Goal: Information Seeking & Learning: Learn about a topic

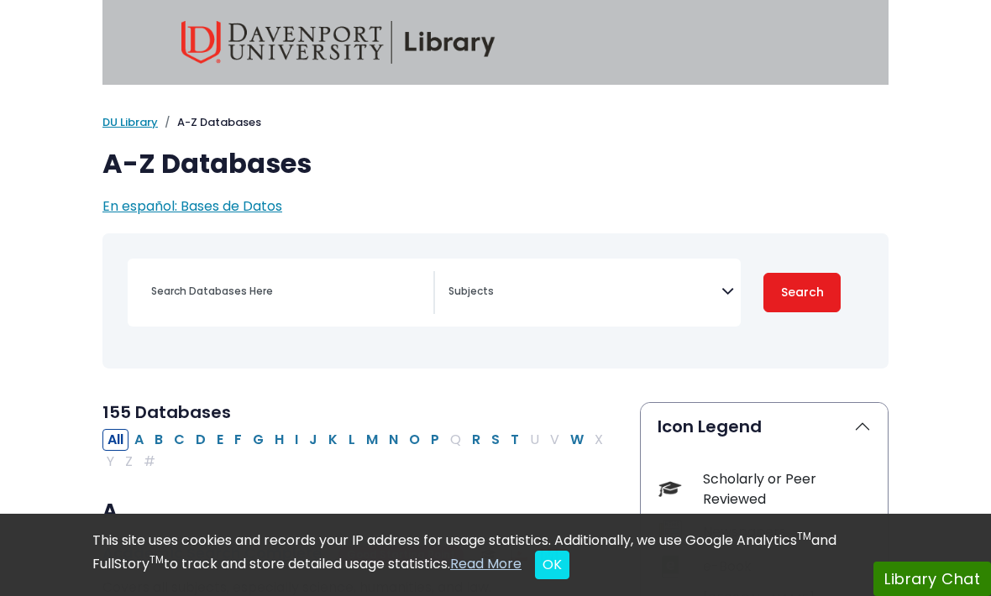
select select "Database Subject Filter"
click at [552, 296] on textarea "Search" at bounding box center [584, 292] width 273 height 13
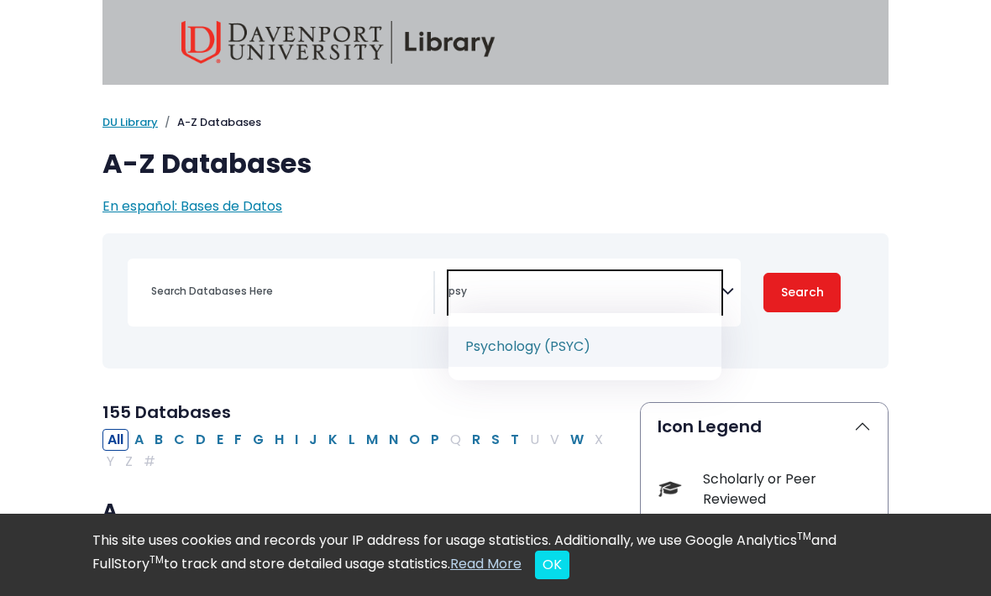
type textarea "psy"
select select "232691"
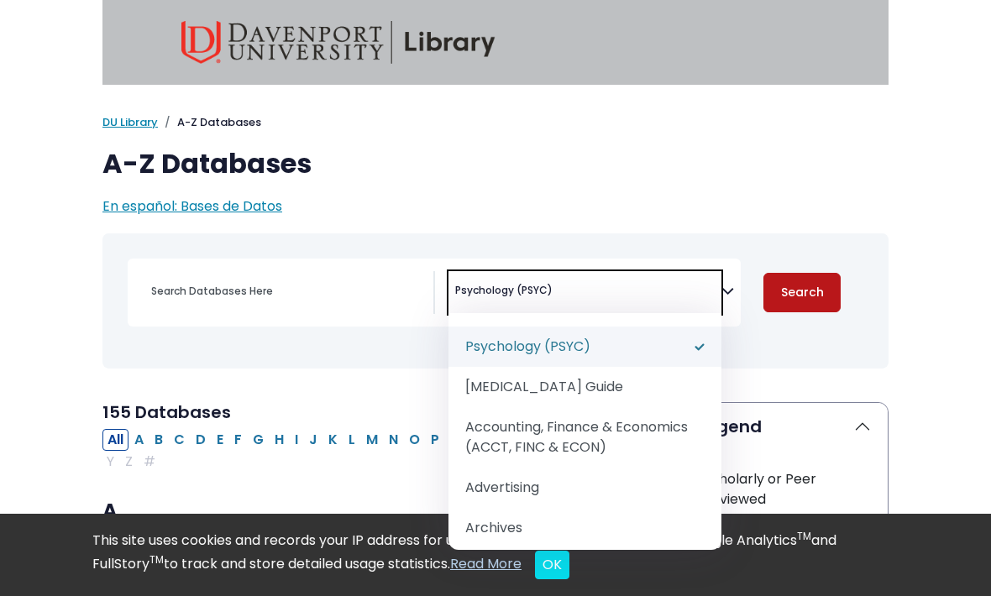
click at [790, 300] on button "Search" at bounding box center [801, 292] width 77 height 39
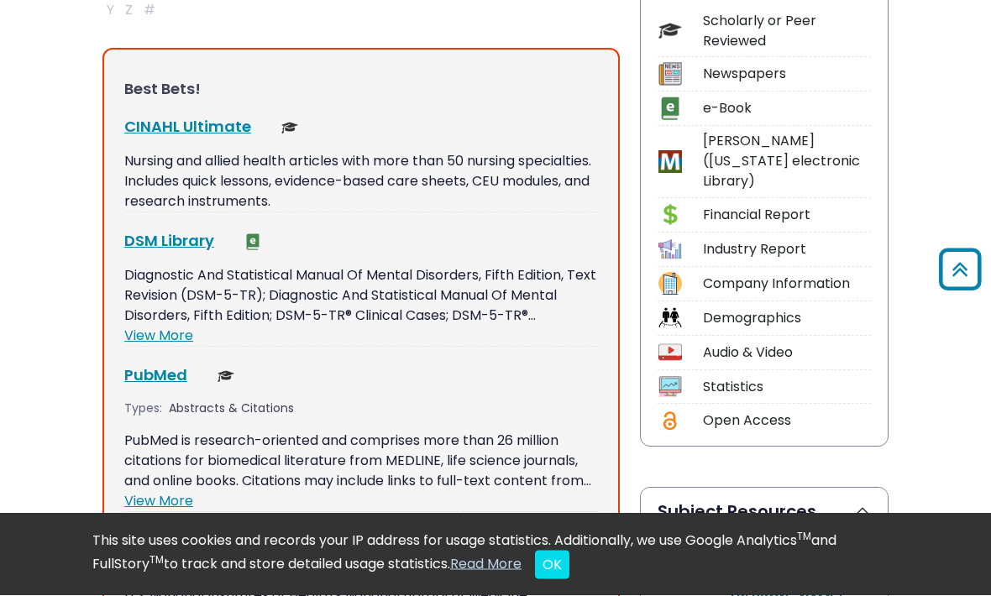
scroll to position [458, 0]
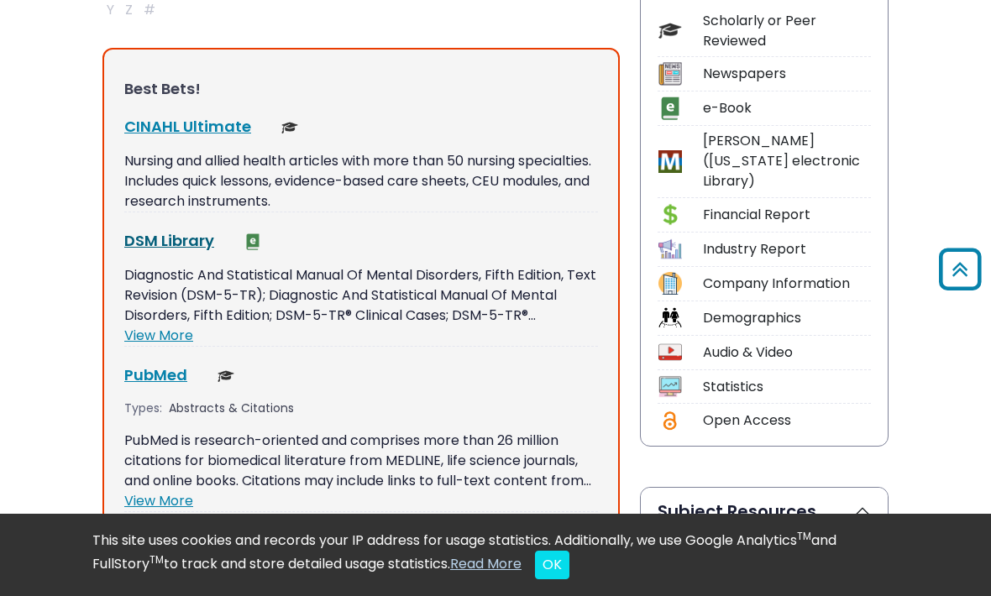
click at [166, 245] on link "DSM Library This link opens in a new window" at bounding box center [169, 240] width 90 height 21
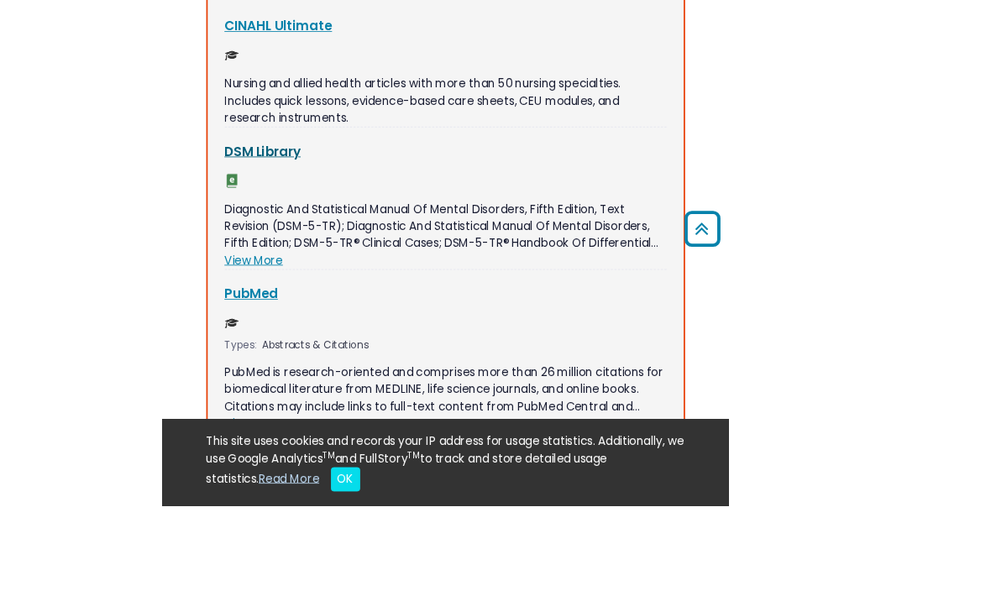
scroll to position [559, 0]
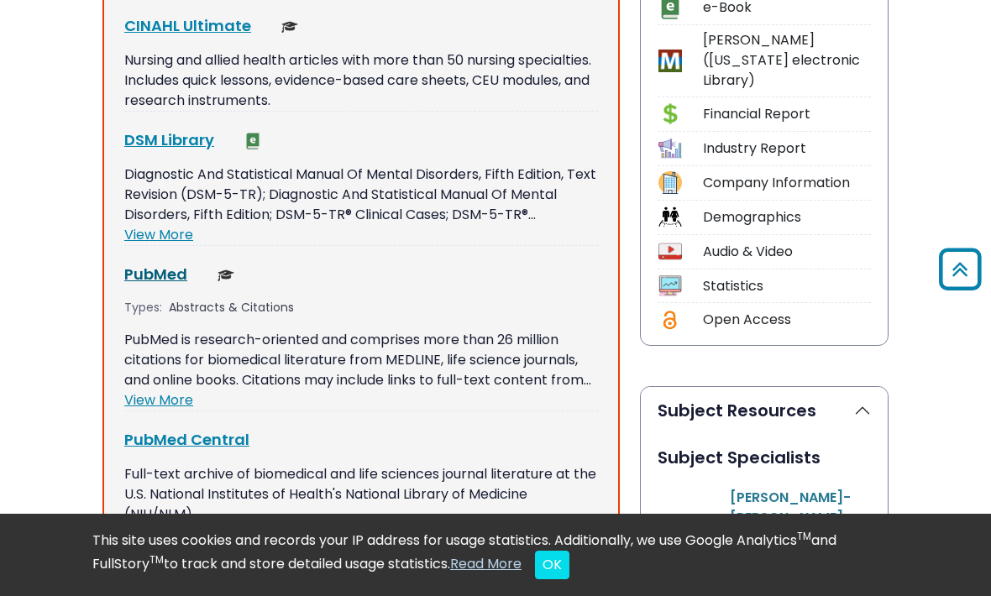
click at [144, 272] on link "PubMed This link opens in a new window" at bounding box center [155, 274] width 63 height 21
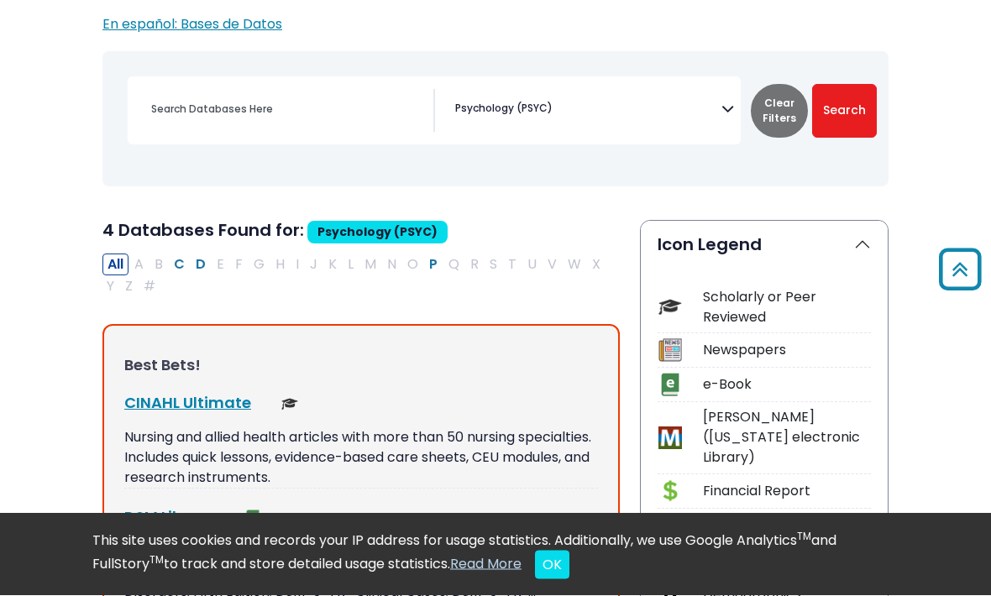
scroll to position [175, 0]
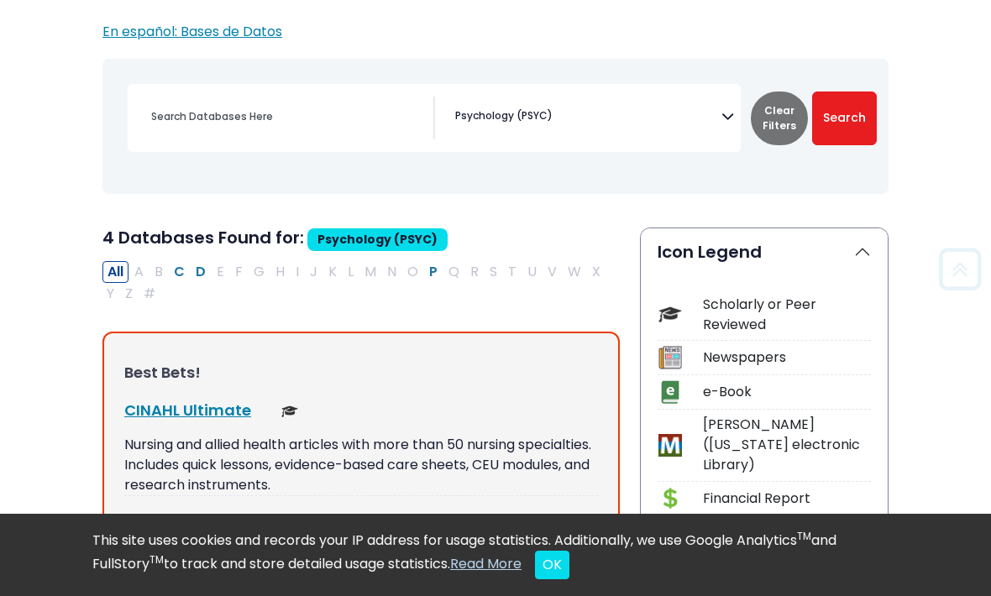
click at [707, 118] on span "× Psychology (PSYC)" at bounding box center [584, 118] width 273 height 43
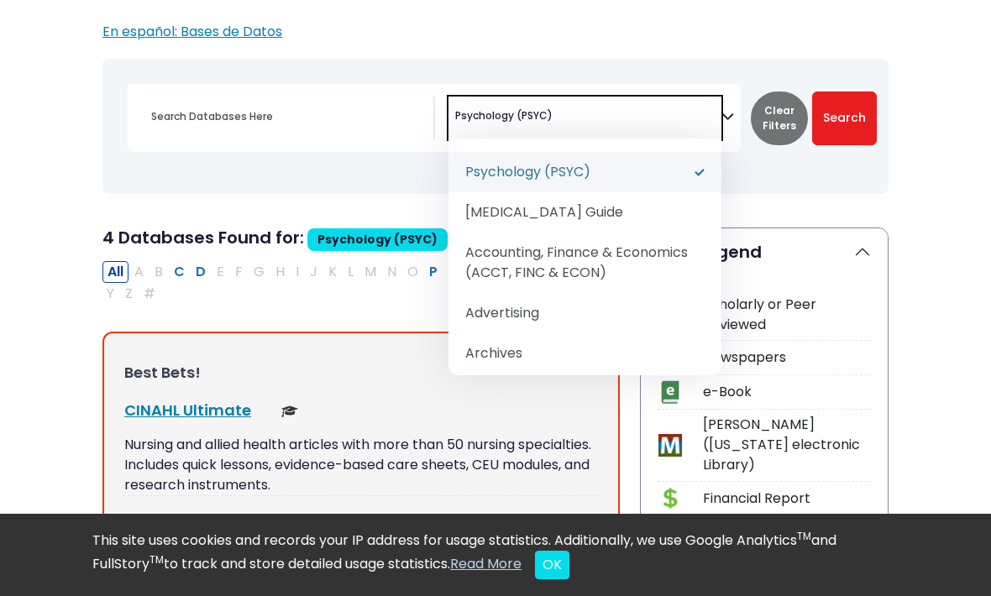
select select "Database Subject Filter"
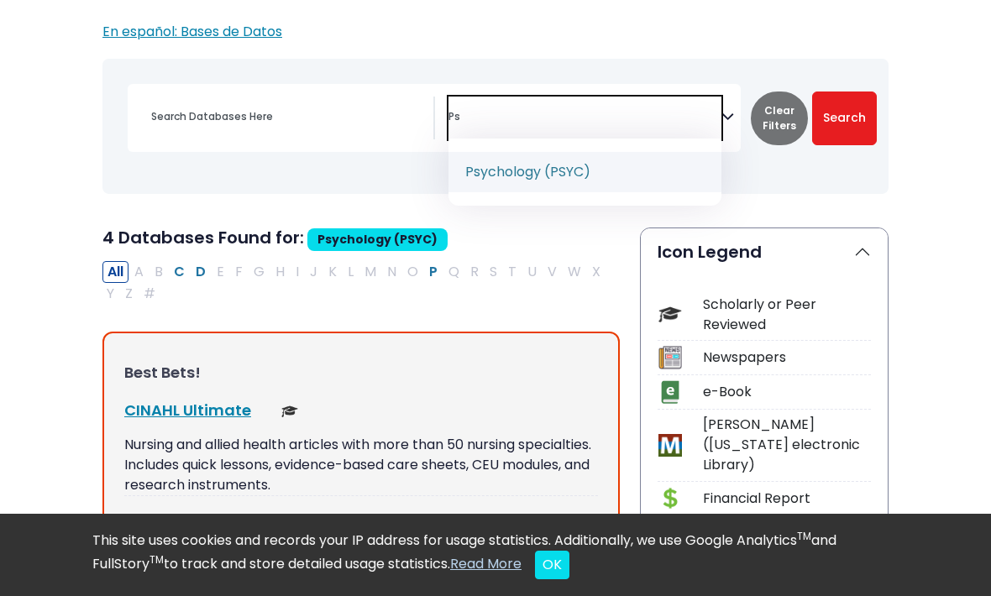
type textarea "P"
type textarea "nur"
select select "219076"
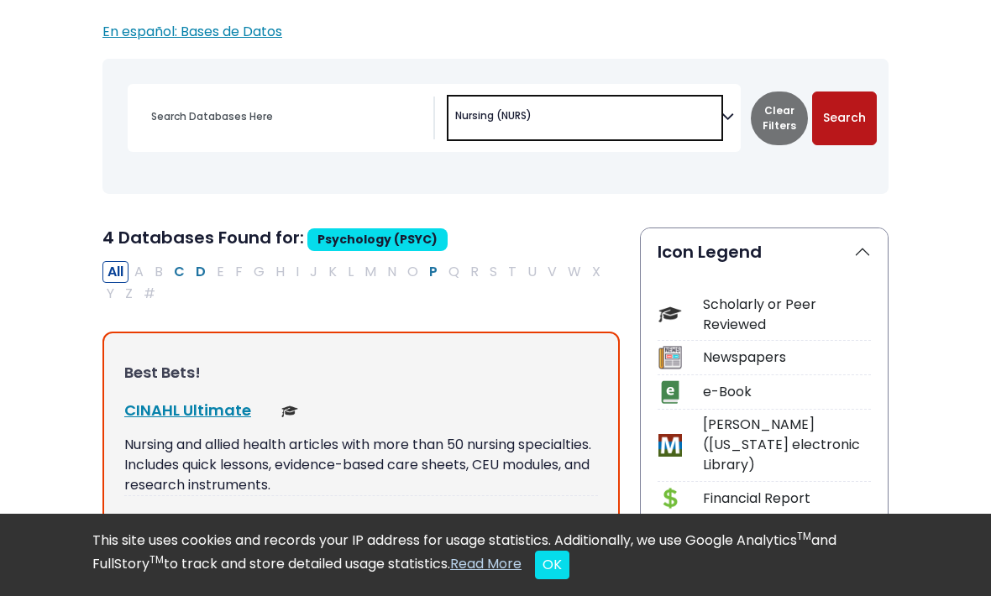
click at [848, 124] on button "Search" at bounding box center [844, 119] width 65 height 54
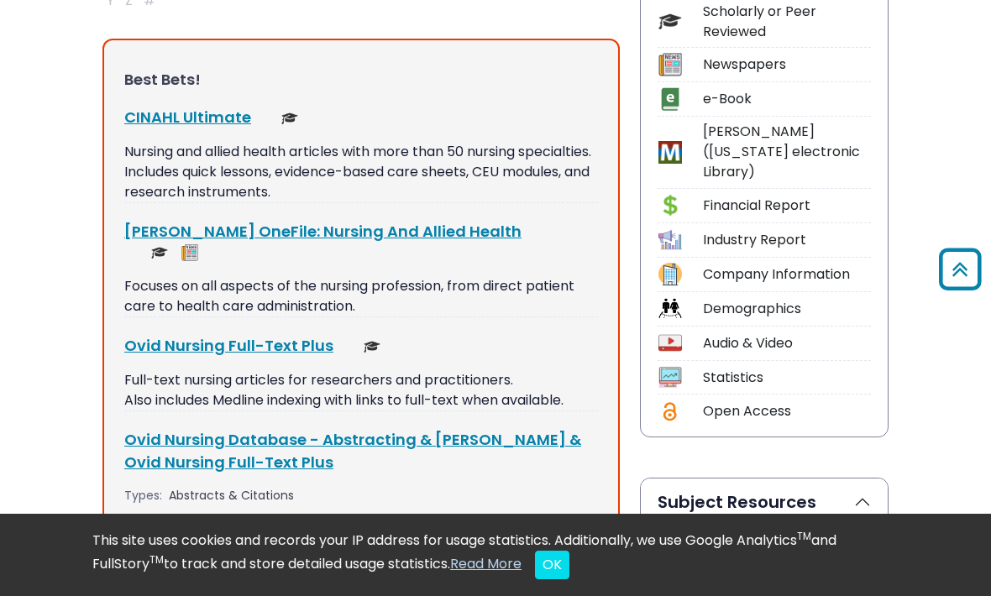
scroll to position [438, 0]
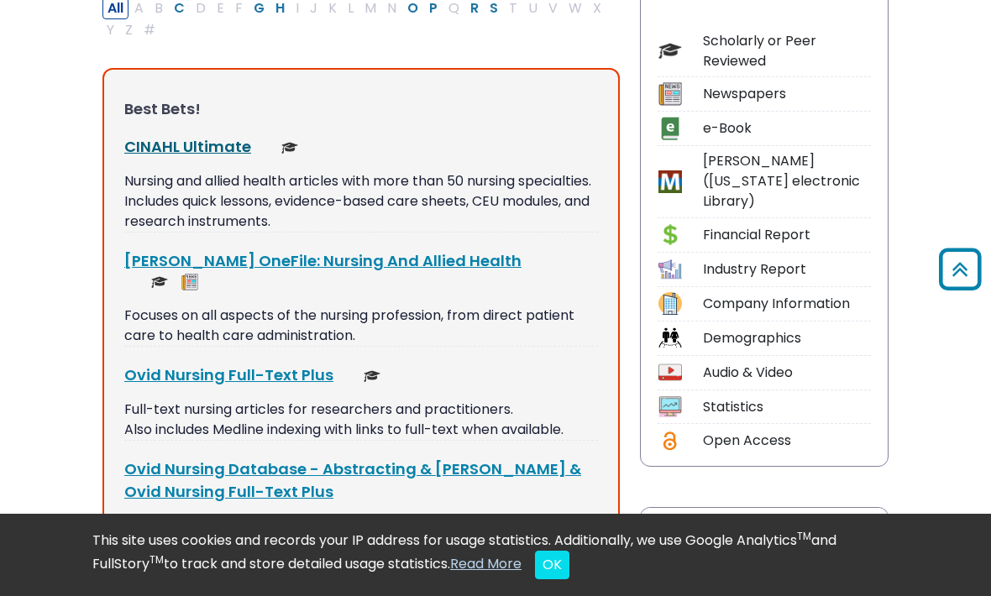
click at [192, 142] on link "CINAHL Ultimate This link opens in a new window" at bounding box center [187, 146] width 127 height 21
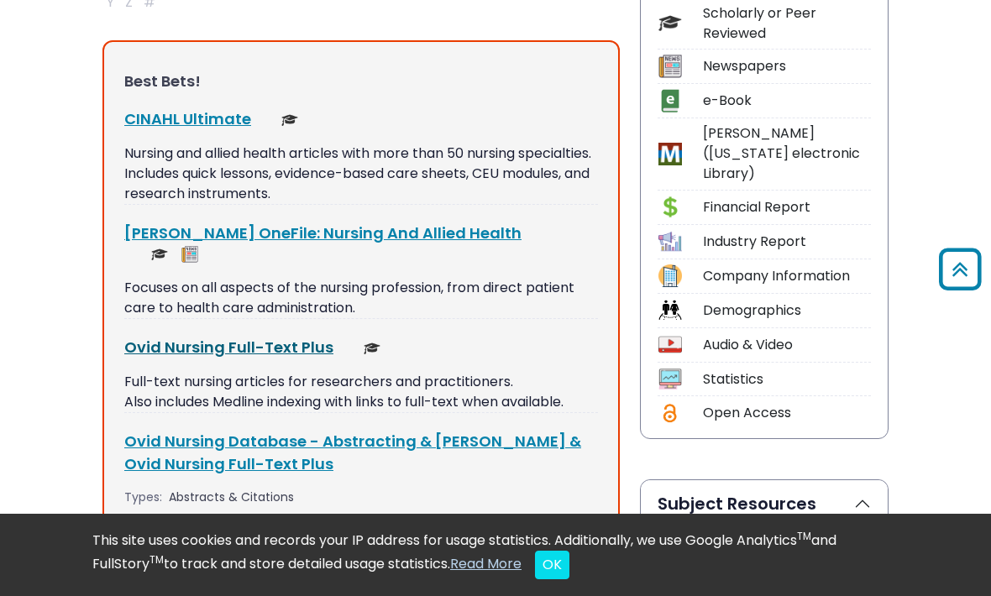
click at [293, 337] on link "Ovid Nursing Full-Text Plus This link opens in a new window" at bounding box center [228, 347] width 209 height 21
click at [133, 110] on link "CINAHL Ultimate This link opens in a new window" at bounding box center [187, 118] width 127 height 21
